Goal: Task Accomplishment & Management: Use online tool/utility

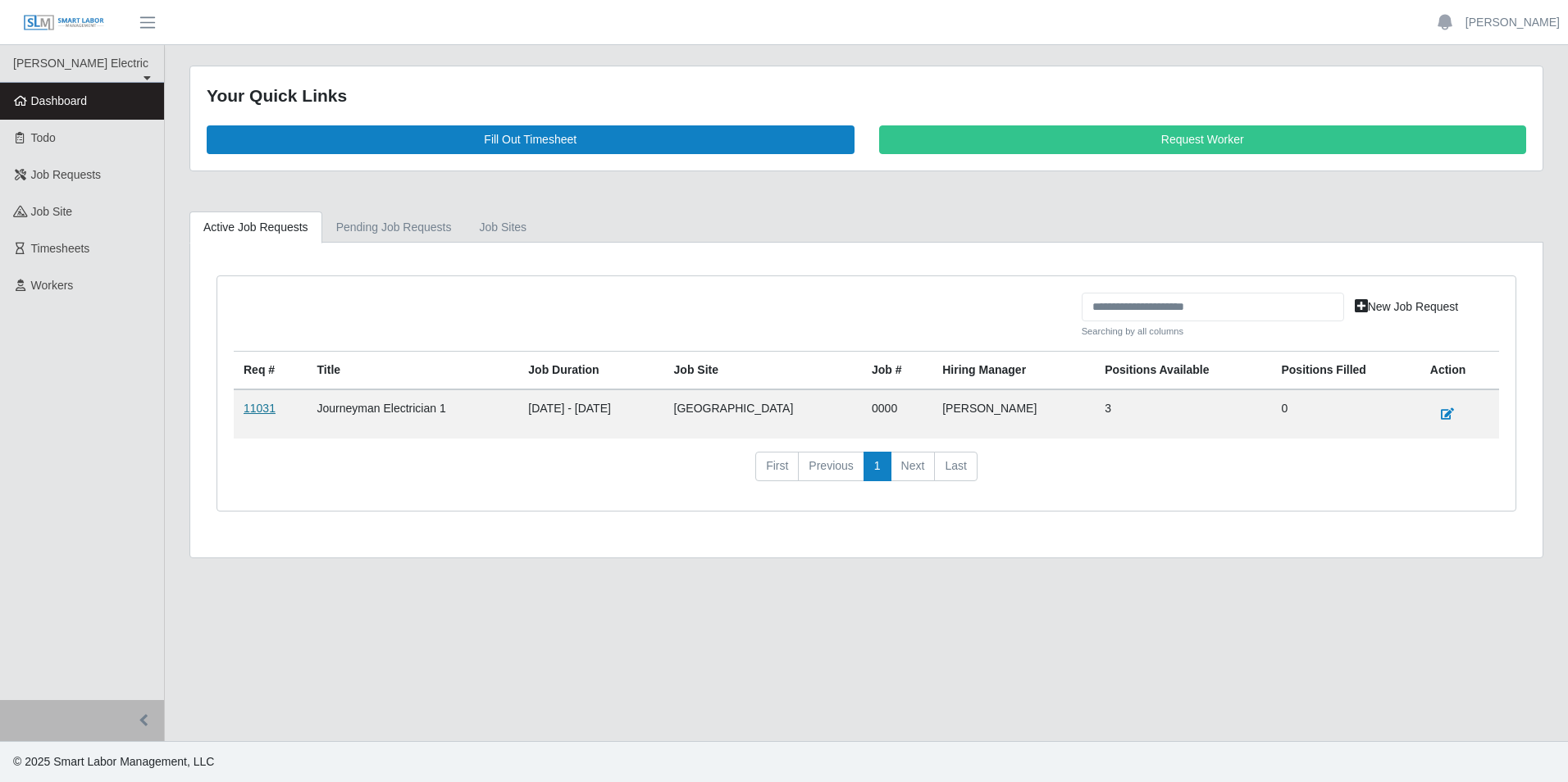
click at [261, 412] on link "11031" at bounding box center [259, 408] width 32 height 14
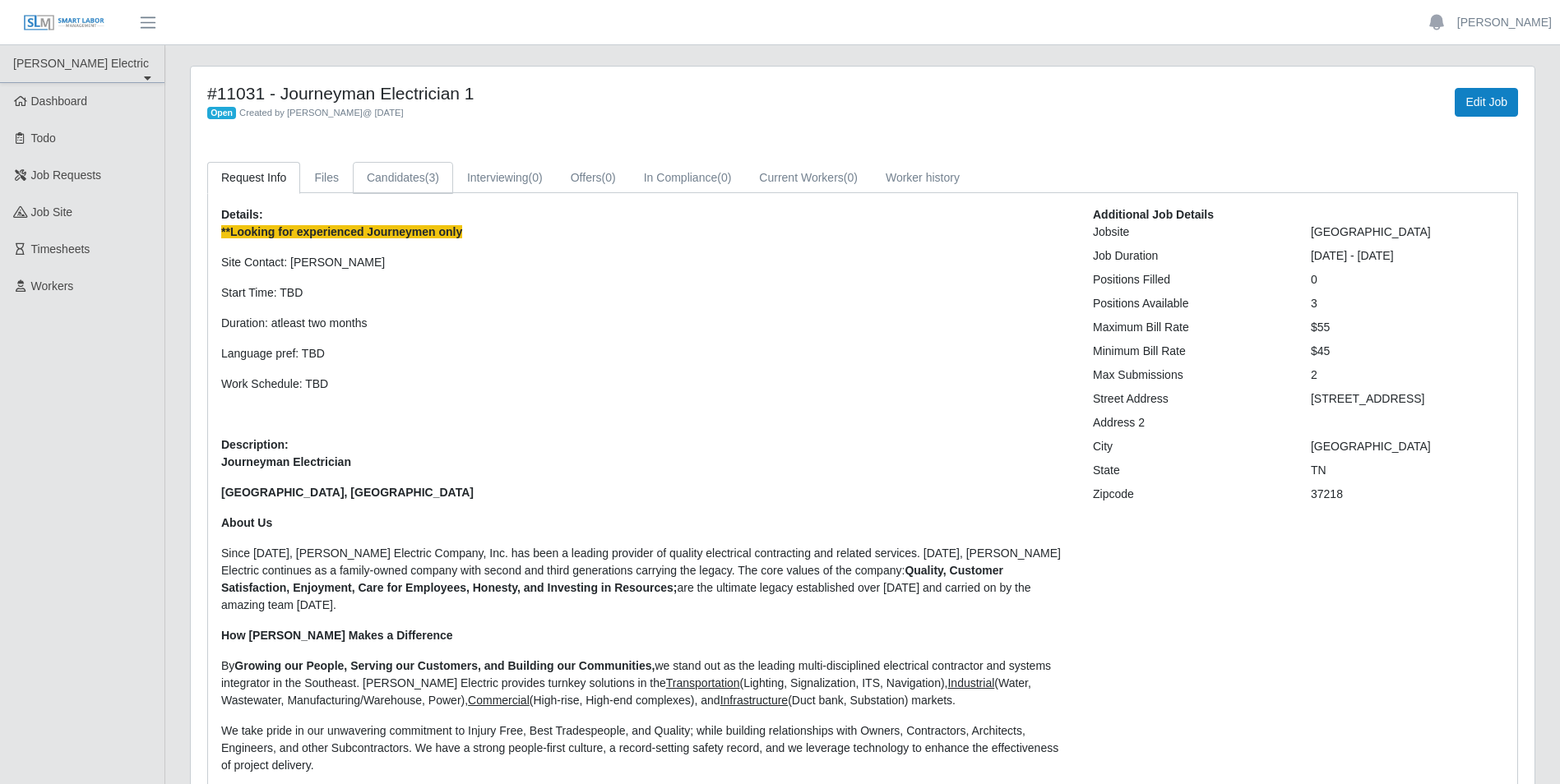
click at [394, 169] on link "Candidates (3)" at bounding box center [403, 177] width 100 height 32
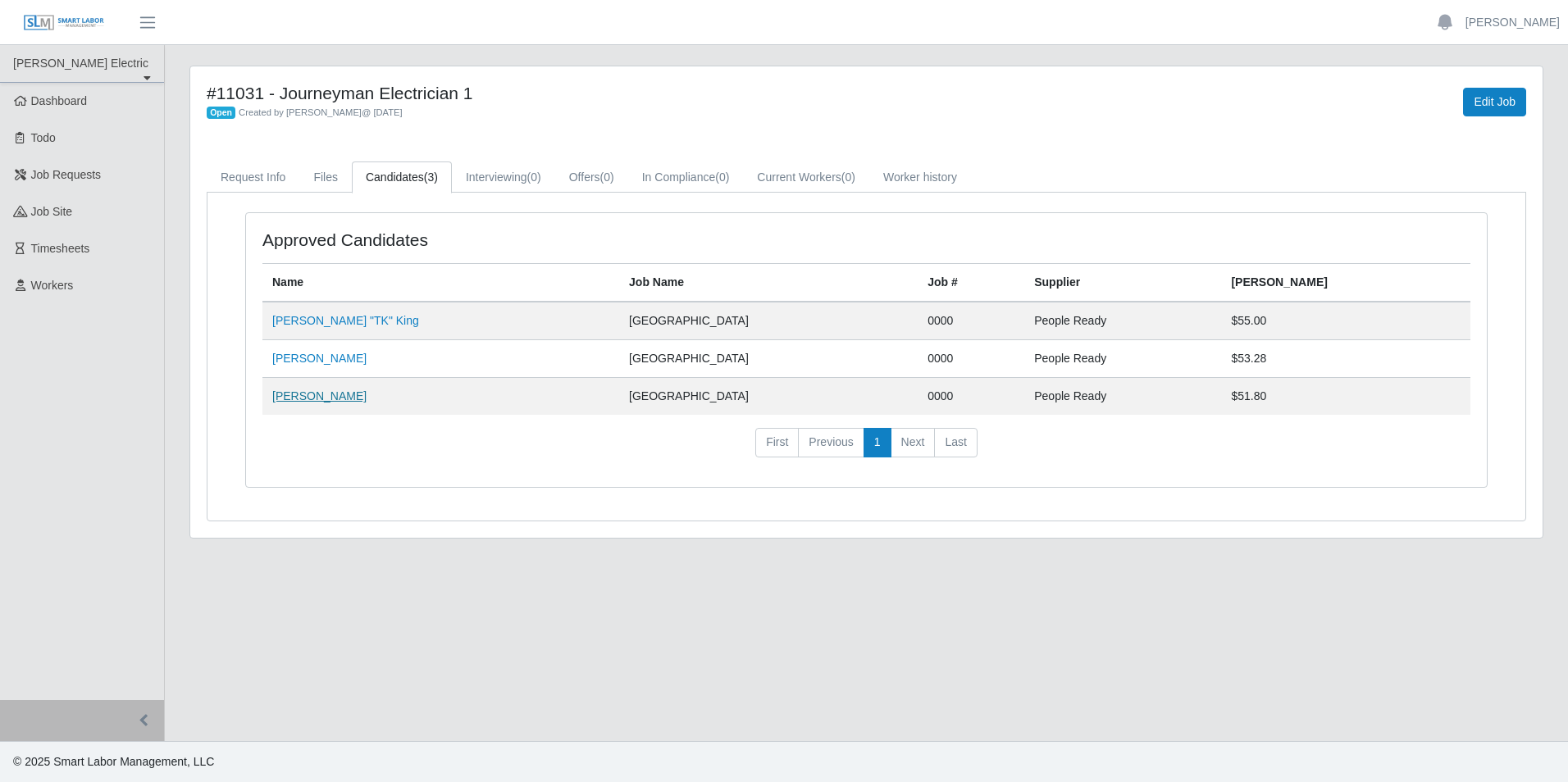
click at [313, 396] on link "[PERSON_NAME]" at bounding box center [319, 396] width 94 height 14
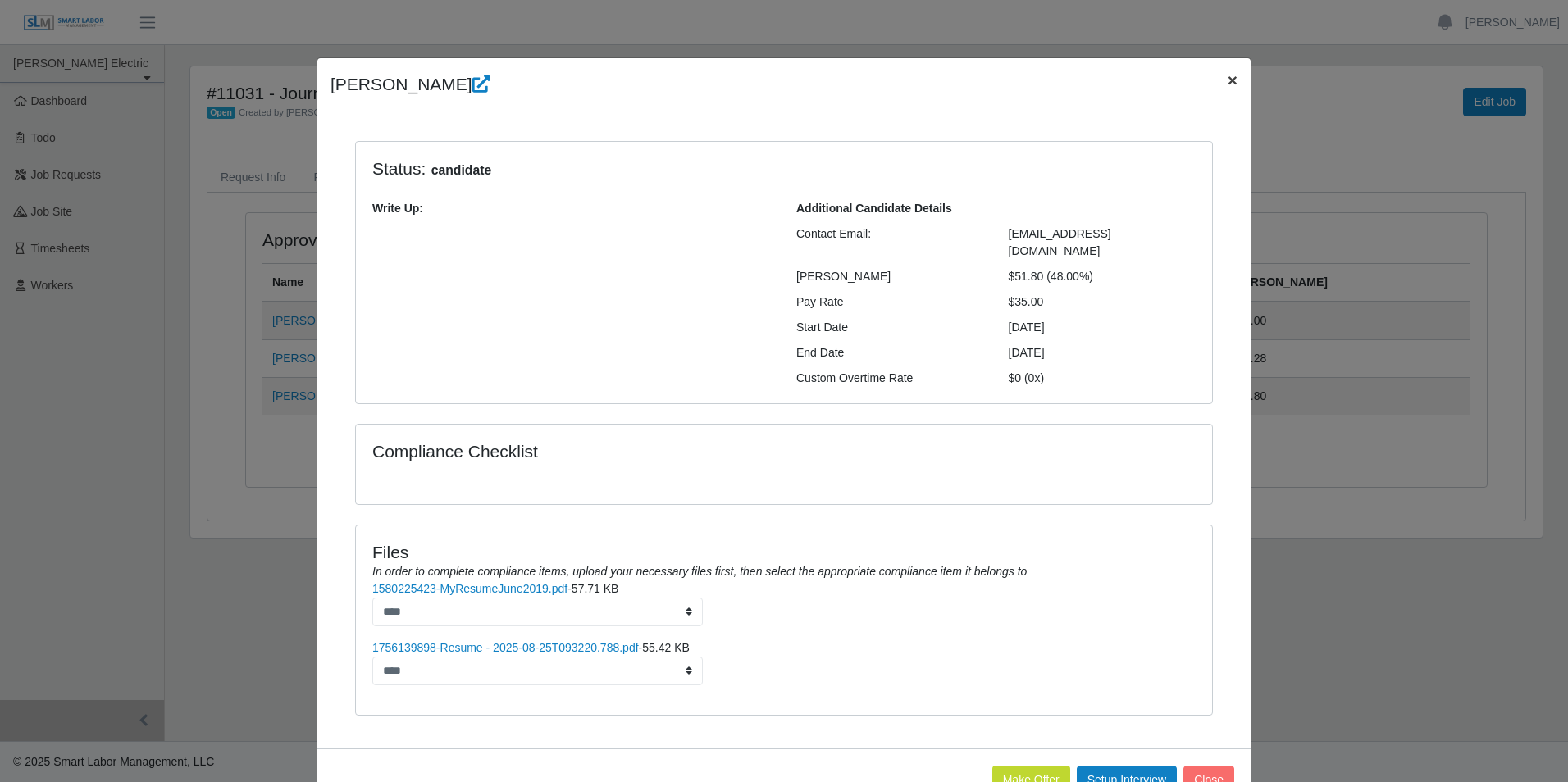
click at [1229, 75] on span "×" at bounding box center [1232, 79] width 10 height 19
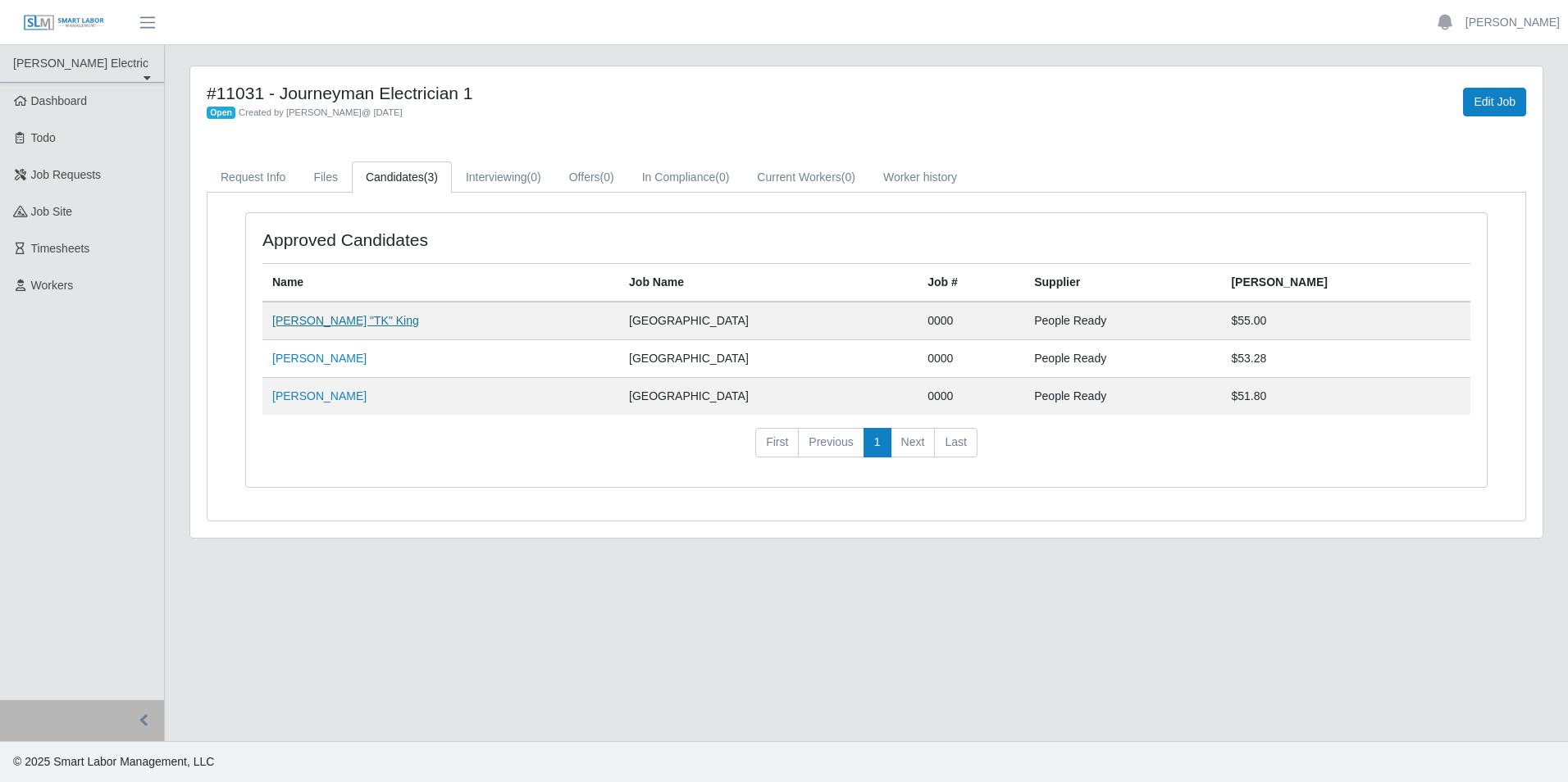
click at [321, 324] on link "[PERSON_NAME] "TK" King" at bounding box center [345, 321] width 147 height 14
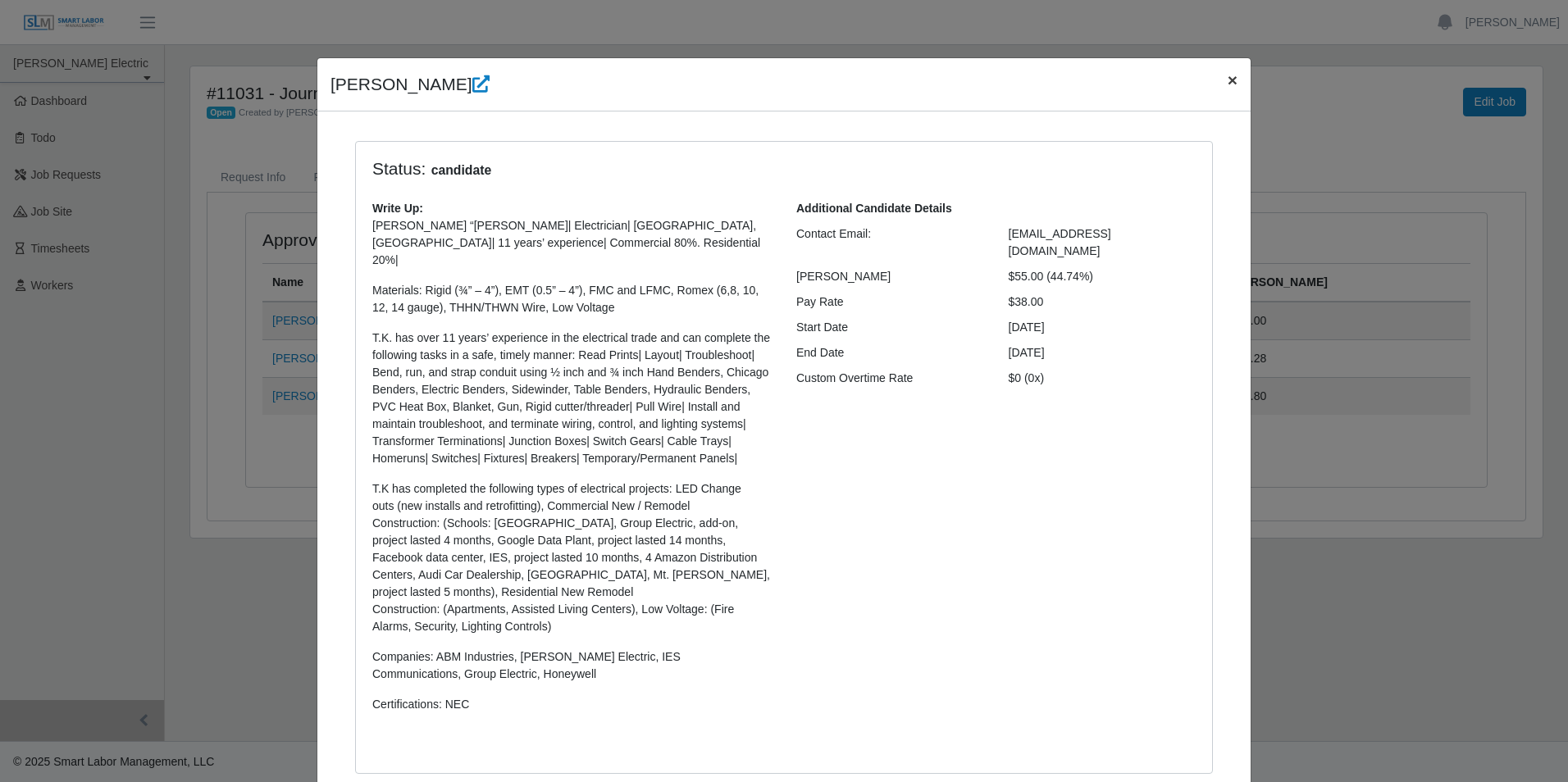
click at [1227, 83] on span "×" at bounding box center [1232, 79] width 10 height 19
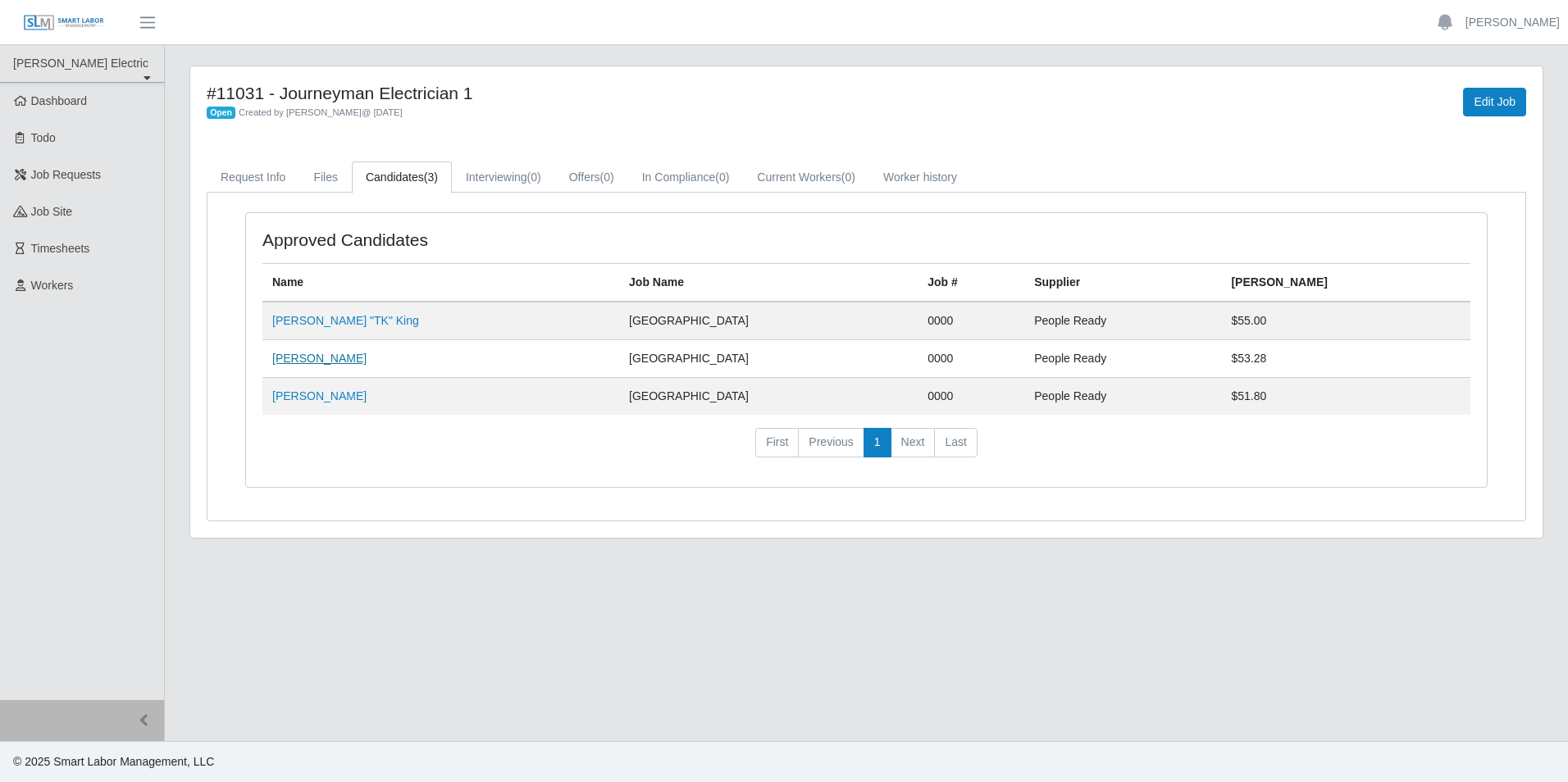
click at [298, 357] on link "[PERSON_NAME]" at bounding box center [319, 358] width 94 height 14
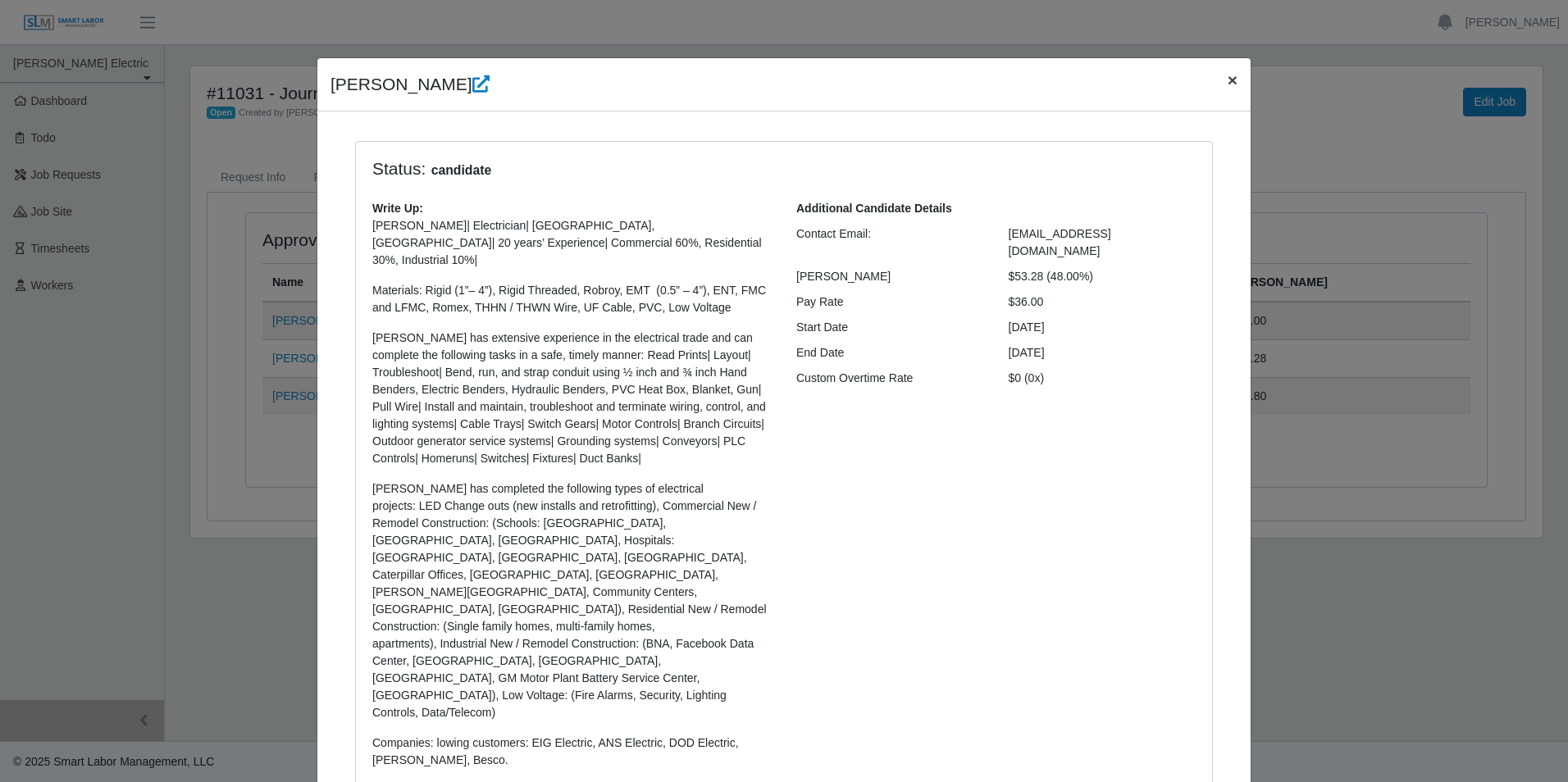
click at [1228, 76] on span "×" at bounding box center [1232, 79] width 10 height 19
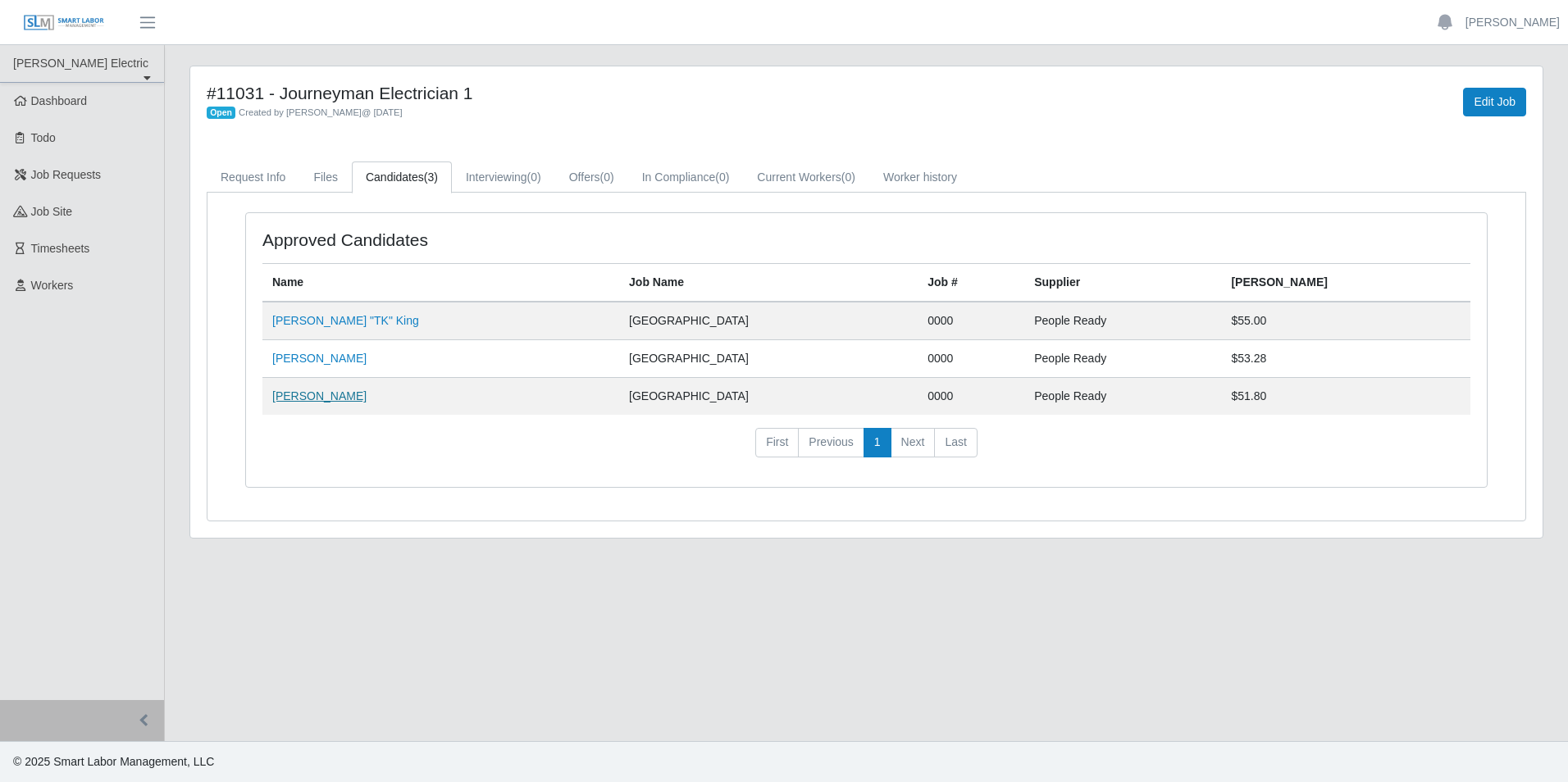
click at [291, 399] on link "[PERSON_NAME]" at bounding box center [319, 396] width 94 height 14
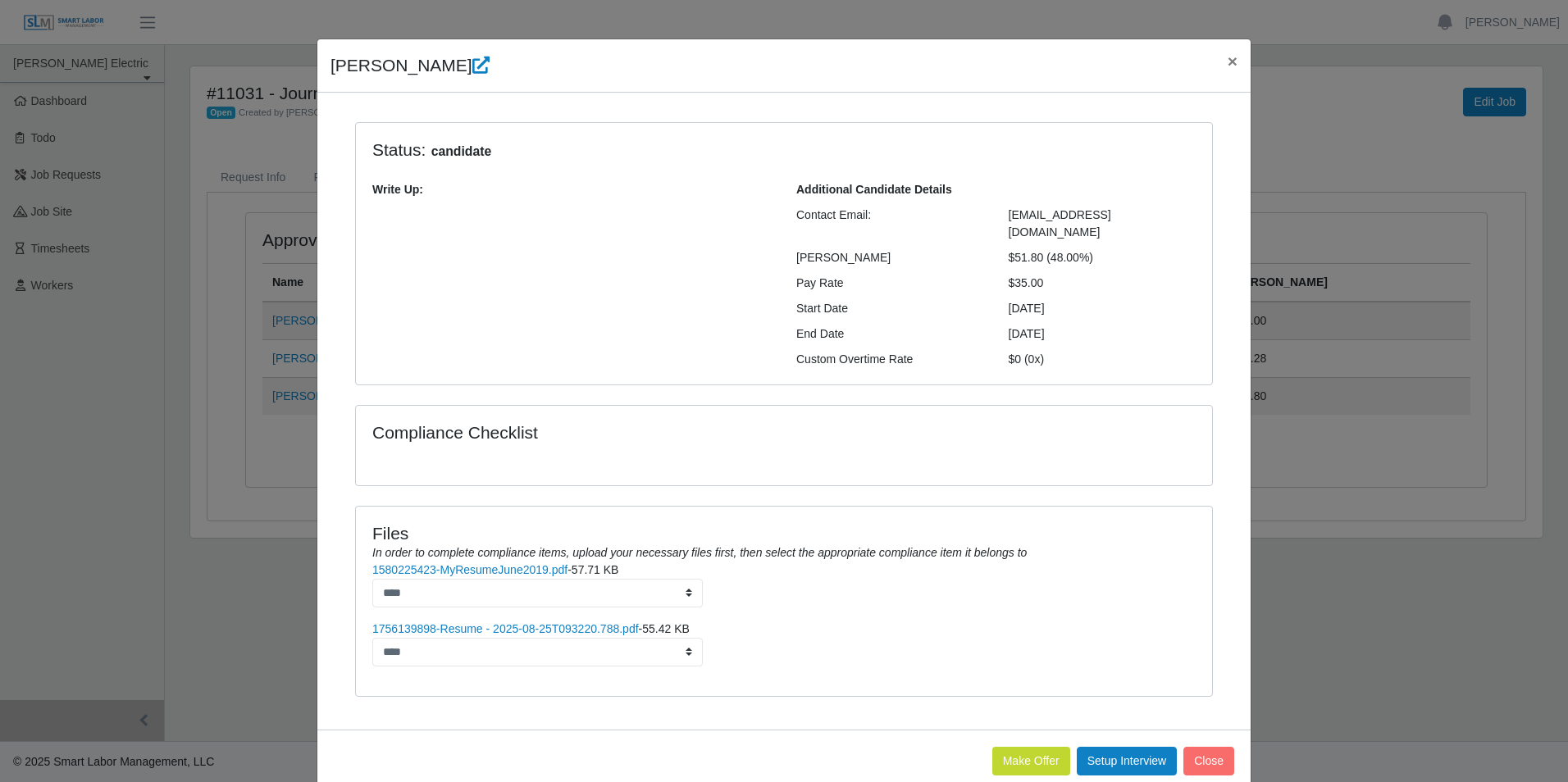
scroll to position [35, 0]
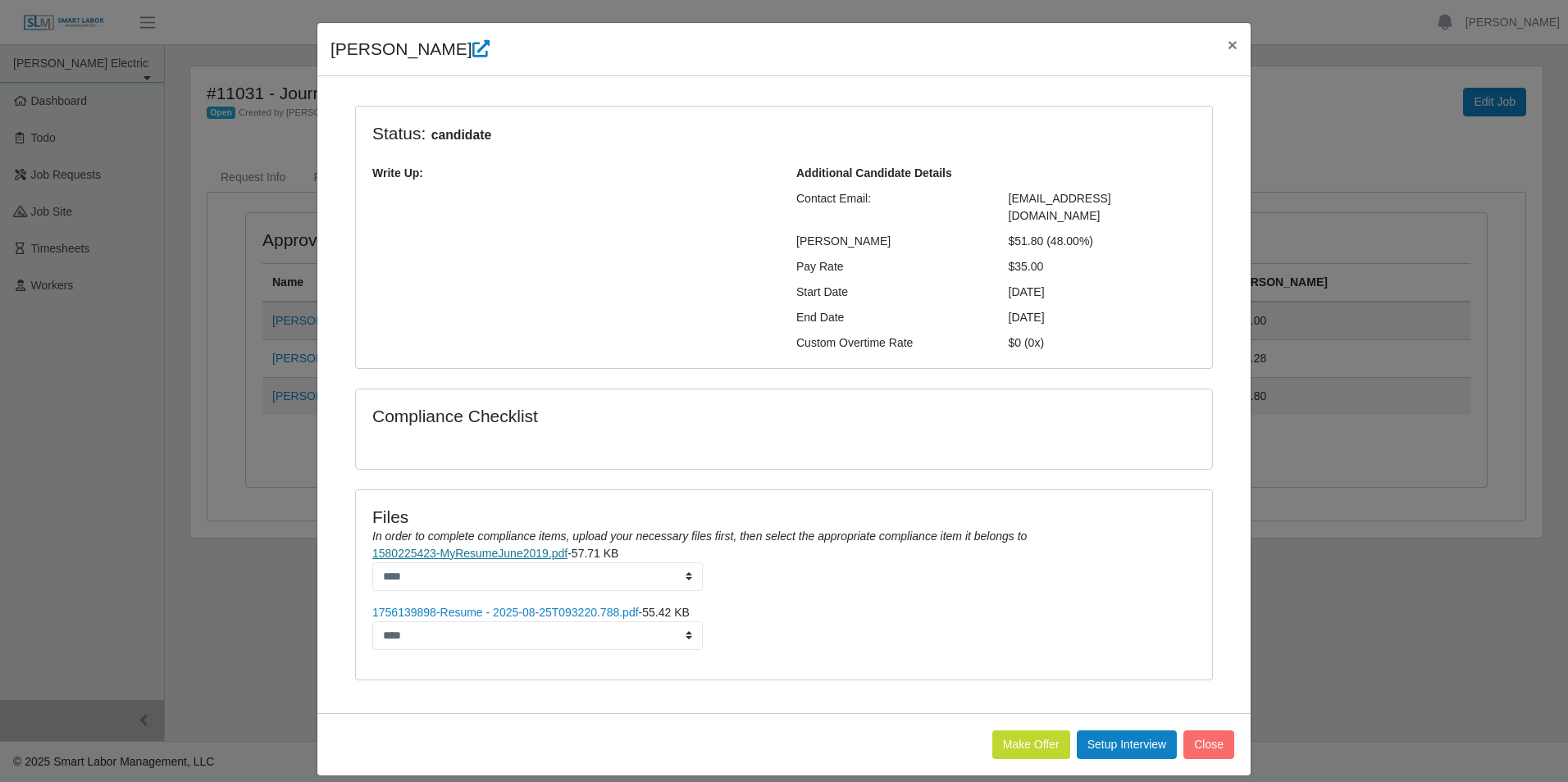
click at [469, 547] on link "1580225423-MyResumeJune2019.pdf" at bounding box center [470, 554] width 195 height 14
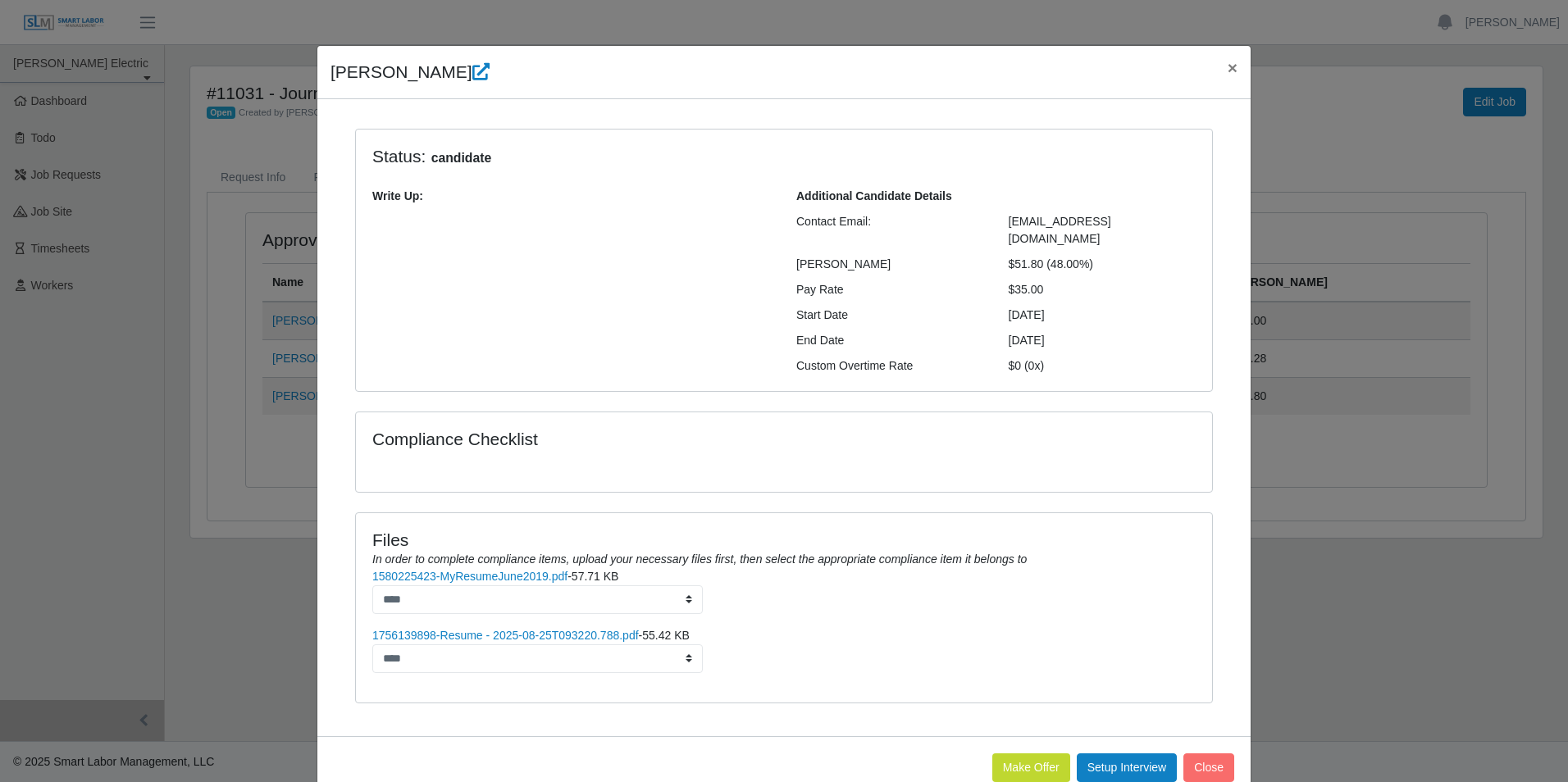
scroll to position [0, 0]
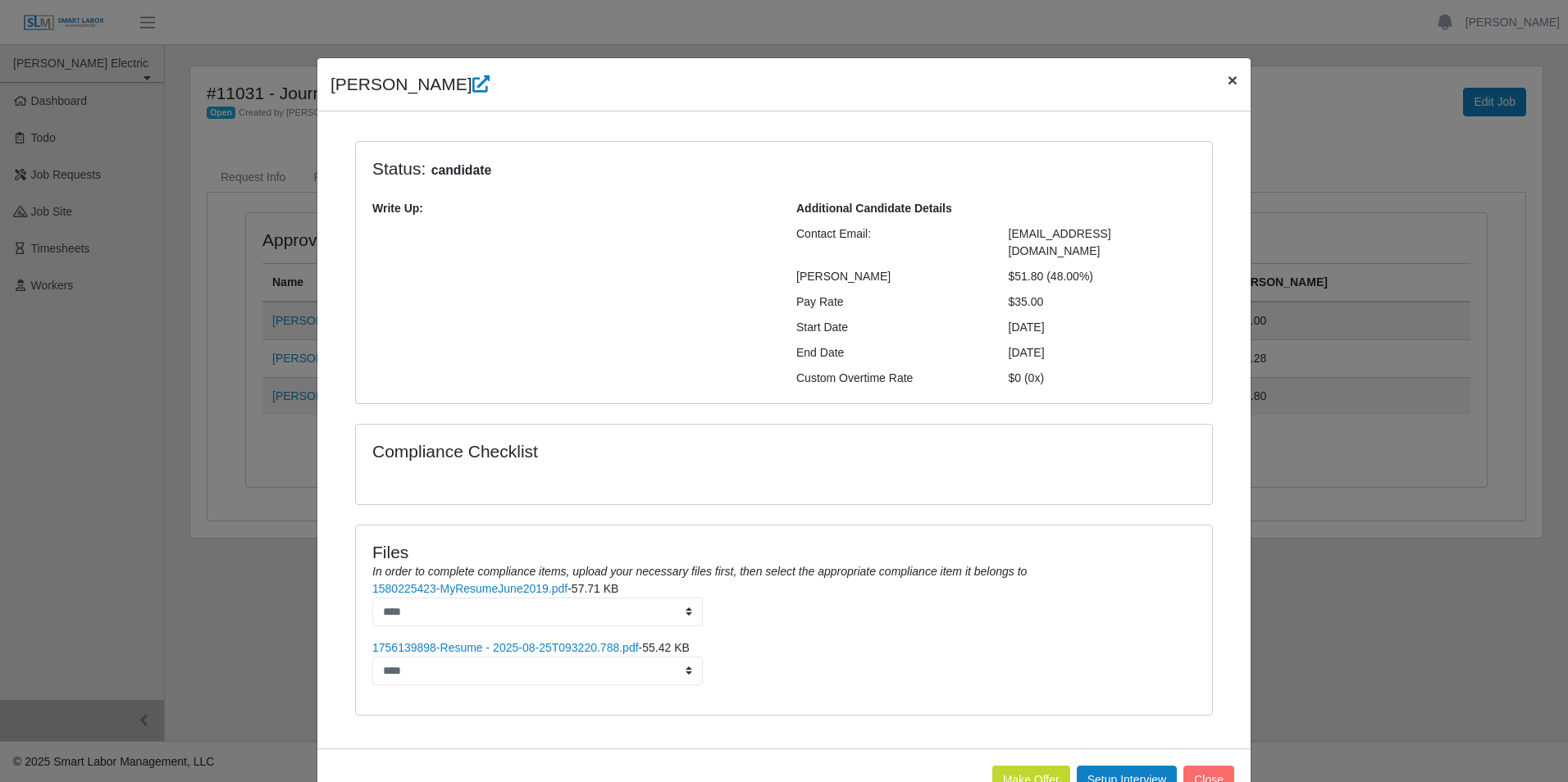
click at [1227, 82] on span "×" at bounding box center [1232, 79] width 10 height 19
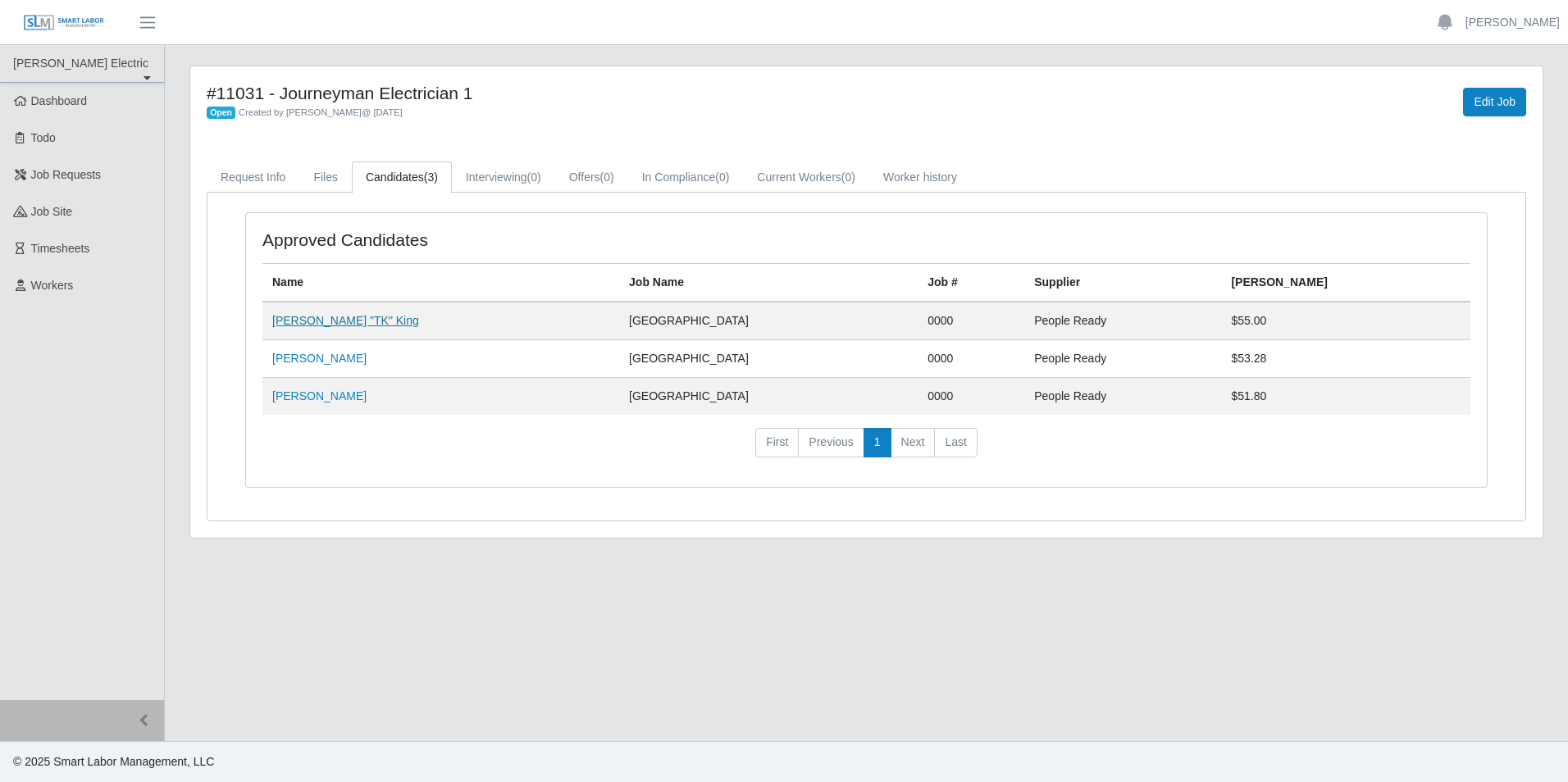
click at [277, 325] on link "[PERSON_NAME] "TK" King" at bounding box center [345, 321] width 147 height 14
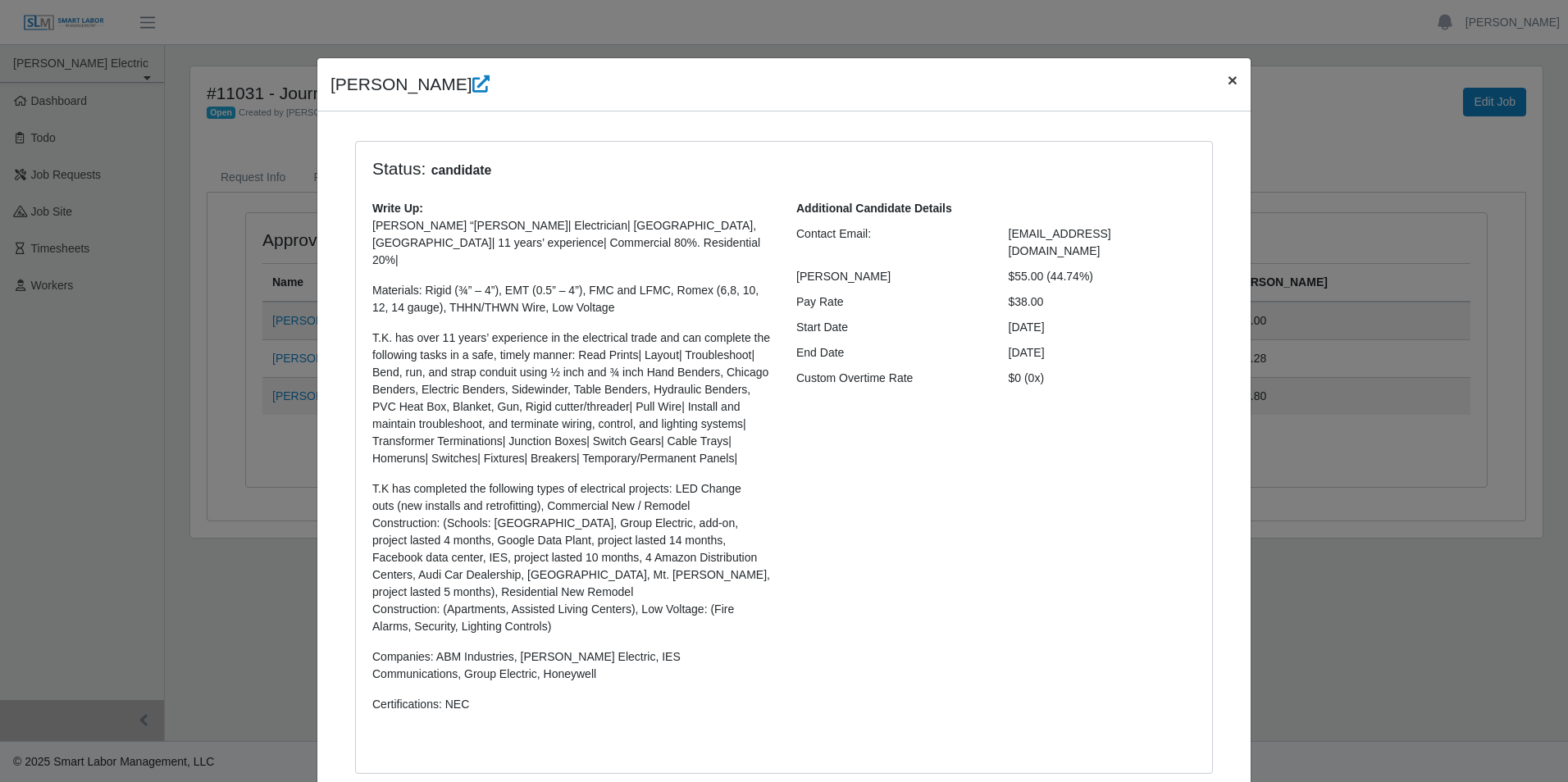
click at [1227, 77] on span "×" at bounding box center [1232, 79] width 10 height 19
